Goal: Check status

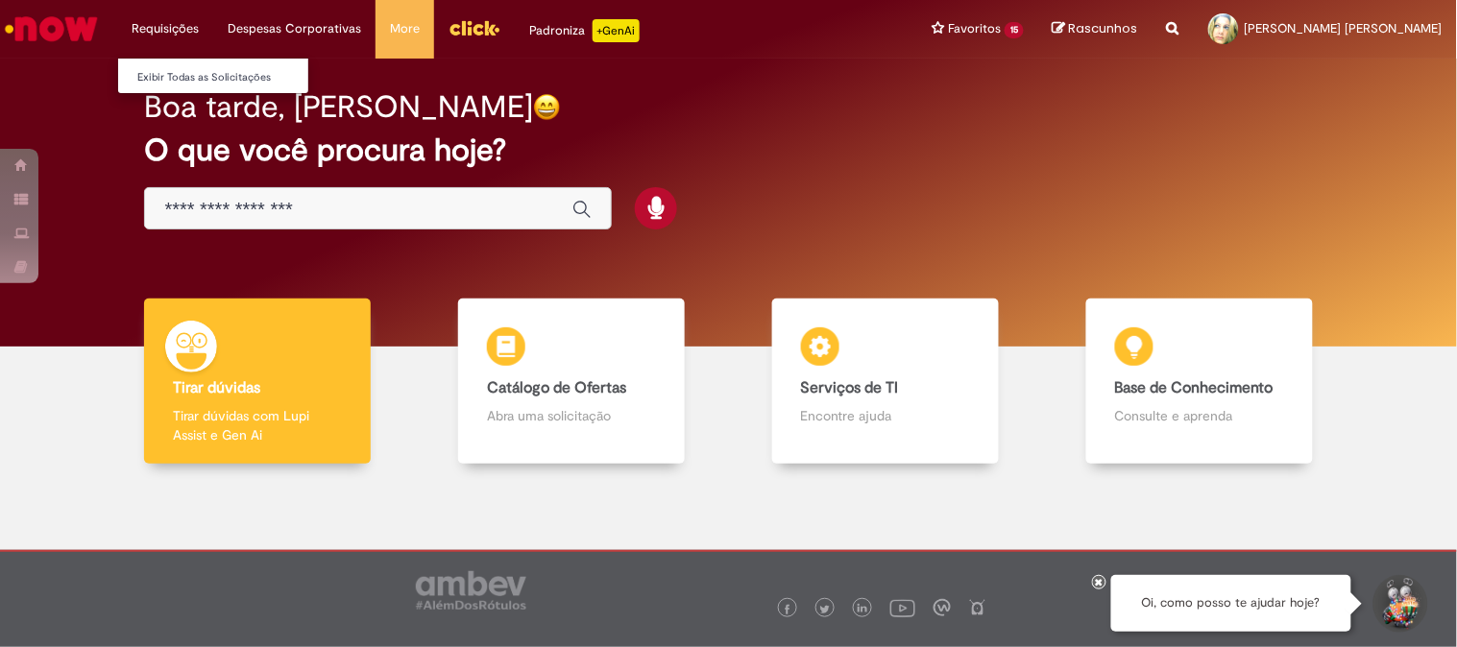
click at [187, 30] on li "Requisições Exibir Todas as Solicitações" at bounding box center [165, 29] width 96 height 58
click at [199, 79] on link "Exibir Todas as Solicitações" at bounding box center [223, 77] width 211 height 21
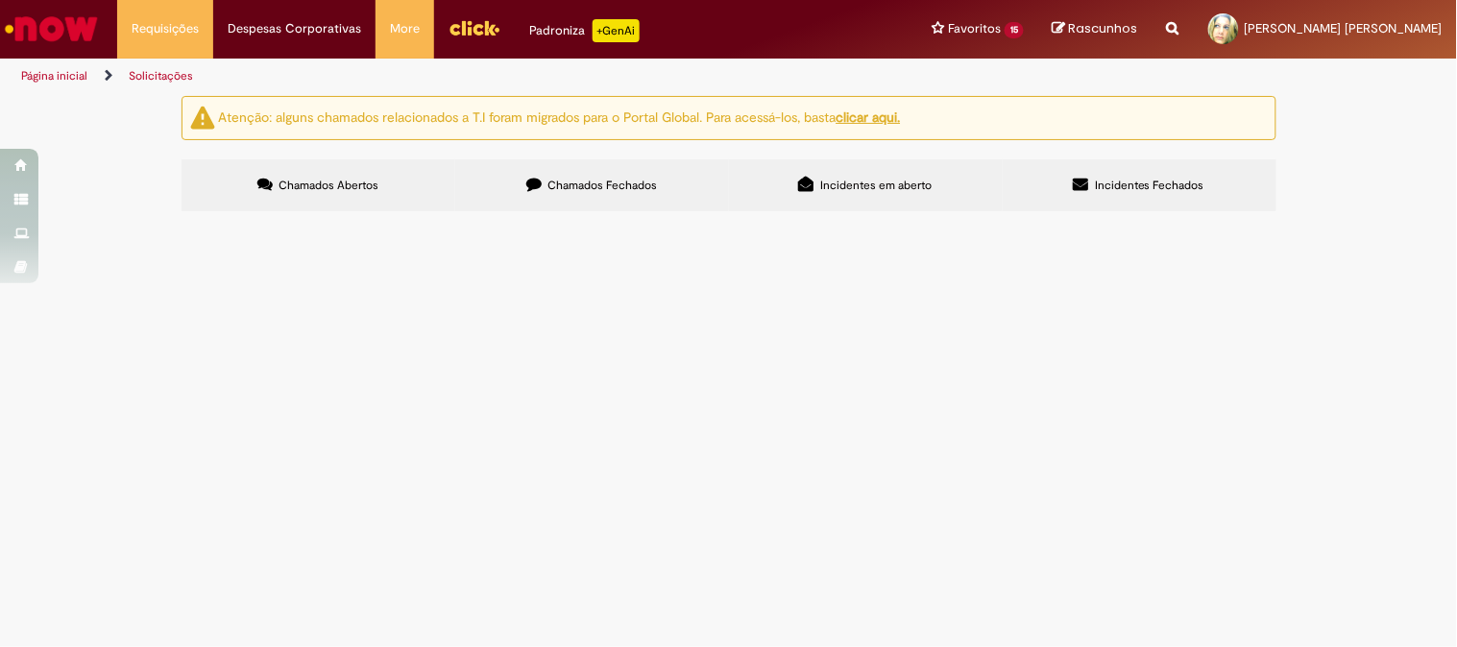
click at [584, 178] on span "Chamados Fechados" at bounding box center [601, 185] width 109 height 15
click at [151, 75] on link "Solicitações" at bounding box center [161, 75] width 64 height 15
click at [0, 0] on button "Pesquisar" at bounding box center [0, 0] width 0 height 0
click at [0, 0] on span "Compras rápidas (Speed Buy)" at bounding box center [0, 0] width 0 height 0
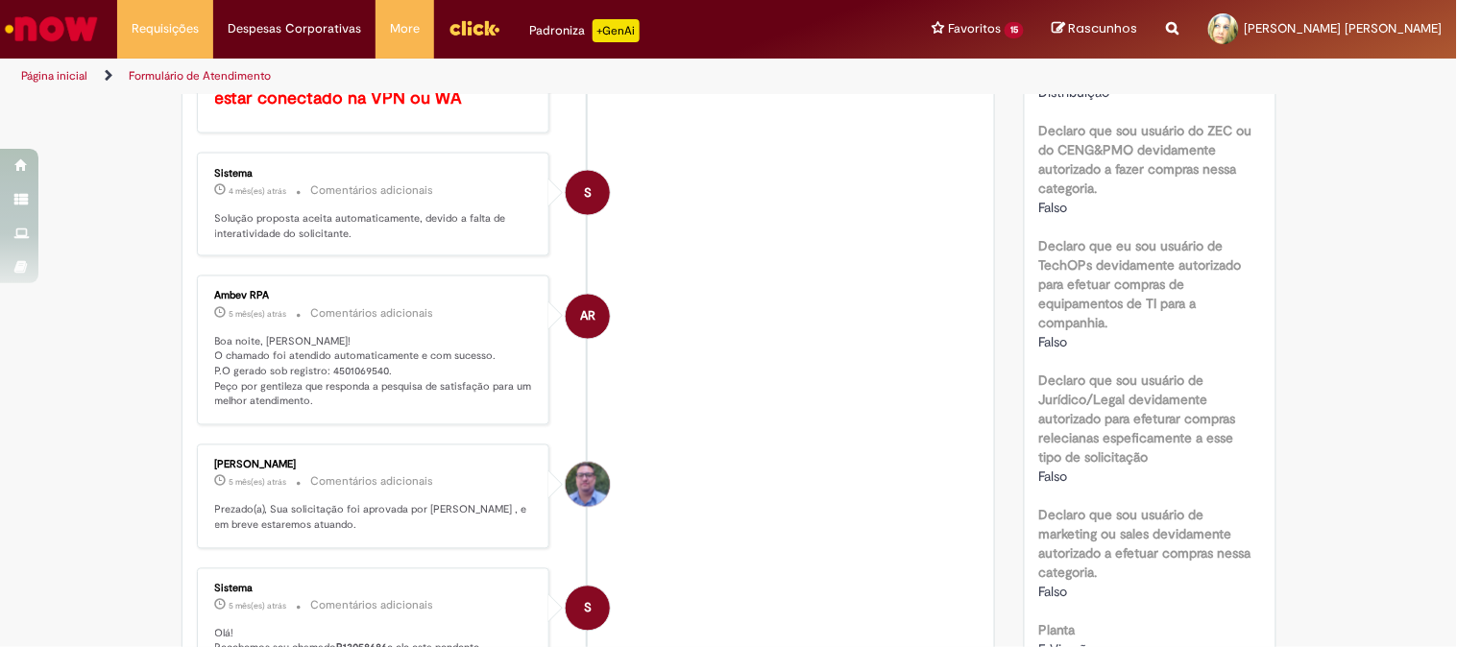
scroll to position [1178, 0]
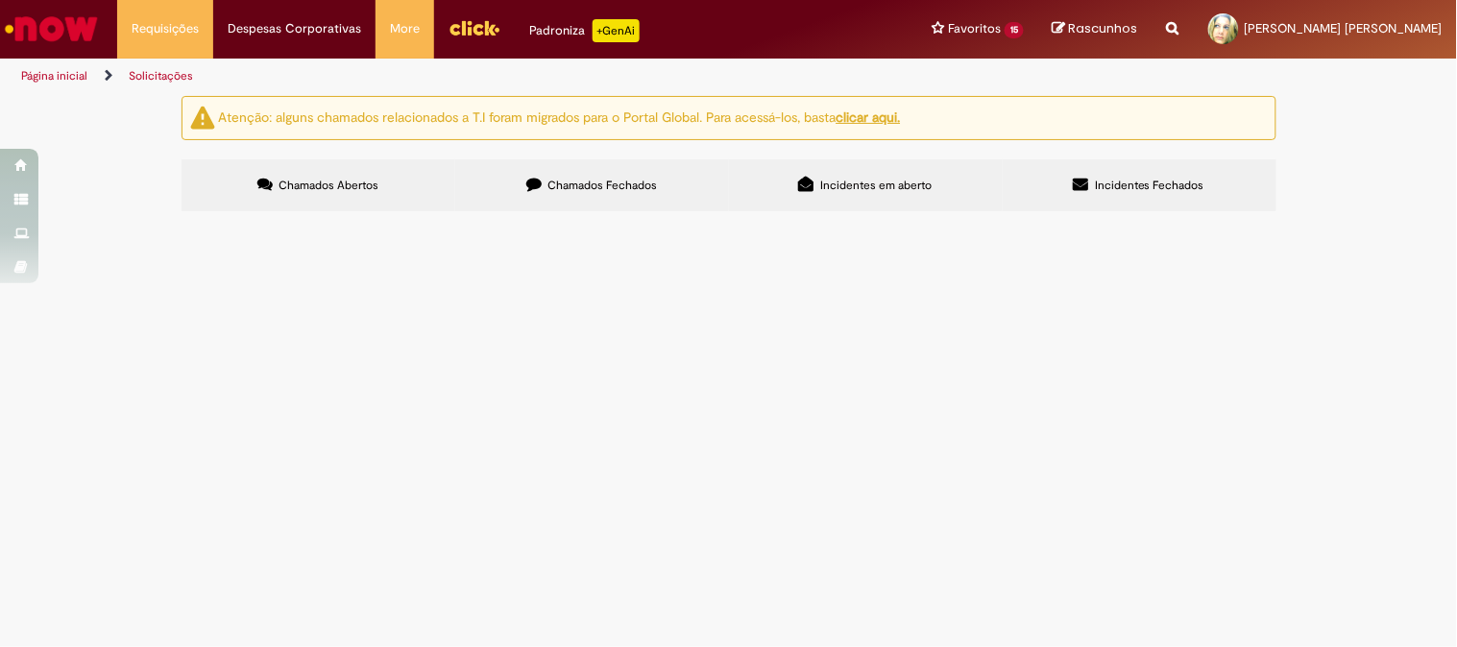
click at [557, 185] on span "Chamados Fechados" at bounding box center [601, 185] width 109 height 15
click at [0, 0] on link "2" at bounding box center [0, 0] width 0 height 0
click at [0, 0] on link "3" at bounding box center [0, 0] width 0 height 0
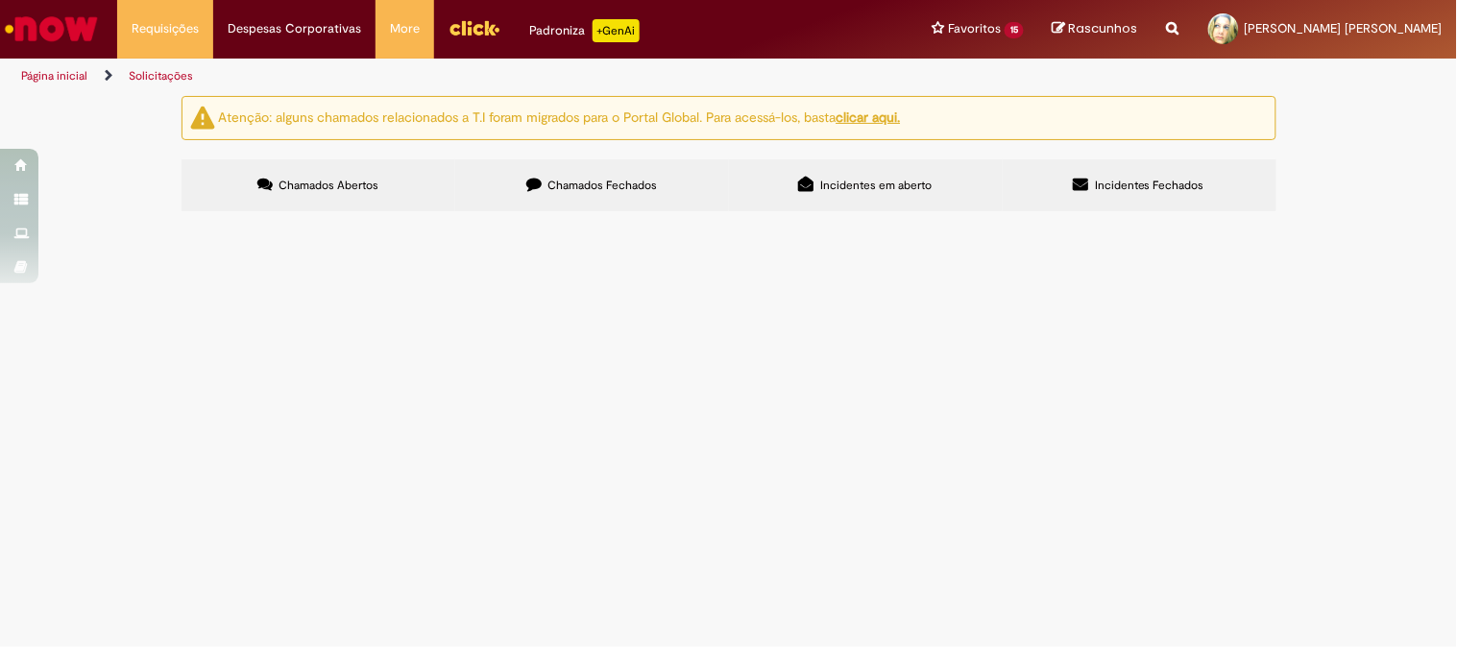
scroll to position [0, 0]
click at [0, 0] on span "Compras rápidas (Speed Buy)" at bounding box center [0, 0] width 0 height 0
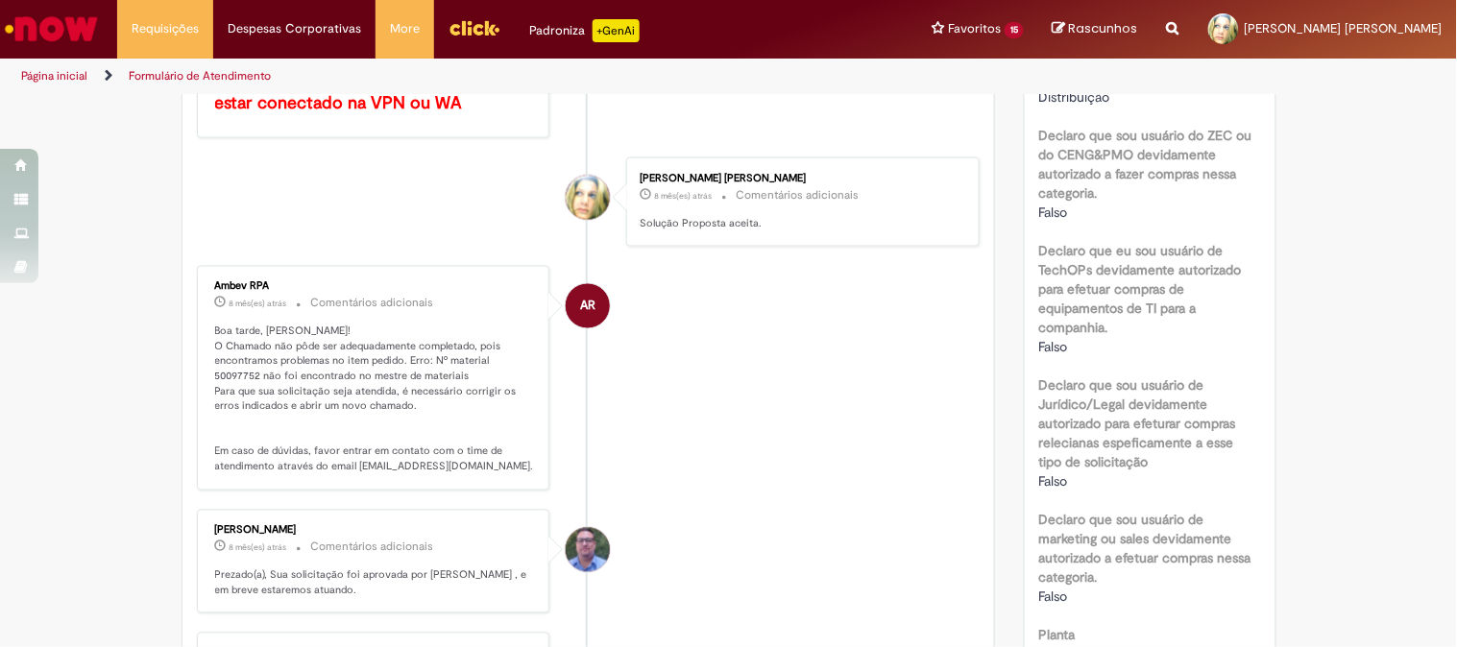
scroll to position [1067, 0]
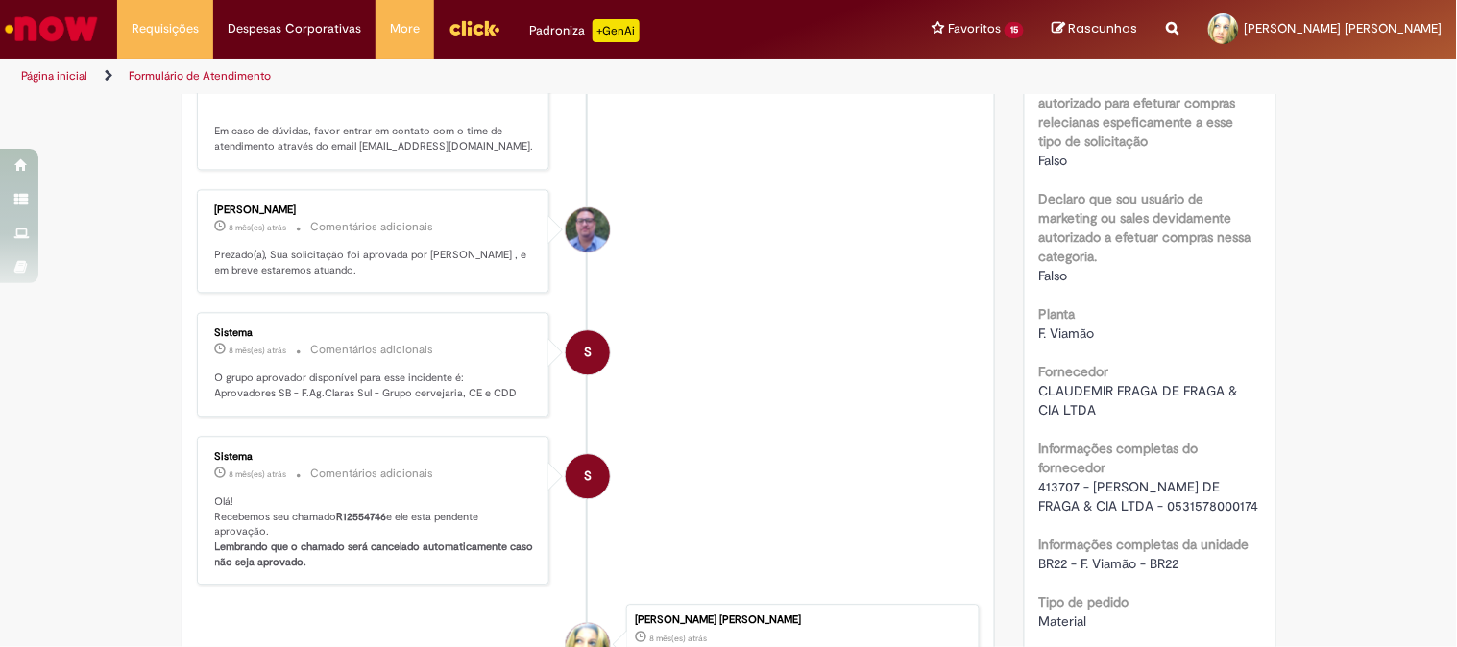
drag, startPoint x: 1032, startPoint y: 503, endPoint x: 1259, endPoint y: 521, distance: 228.3
click at [1259, 521] on div "Número R12554746 Status Solucionado Criação 8 mês(es) atrás 8 meses atrás Opçõe…" at bounding box center [1150, 431] width 251 height 2610
copy span "413707 - [PERSON_NAME] DE FRAGA & CIA LTDA - 0531578000174"
